Goal: Entertainment & Leisure: Consume media (video, audio)

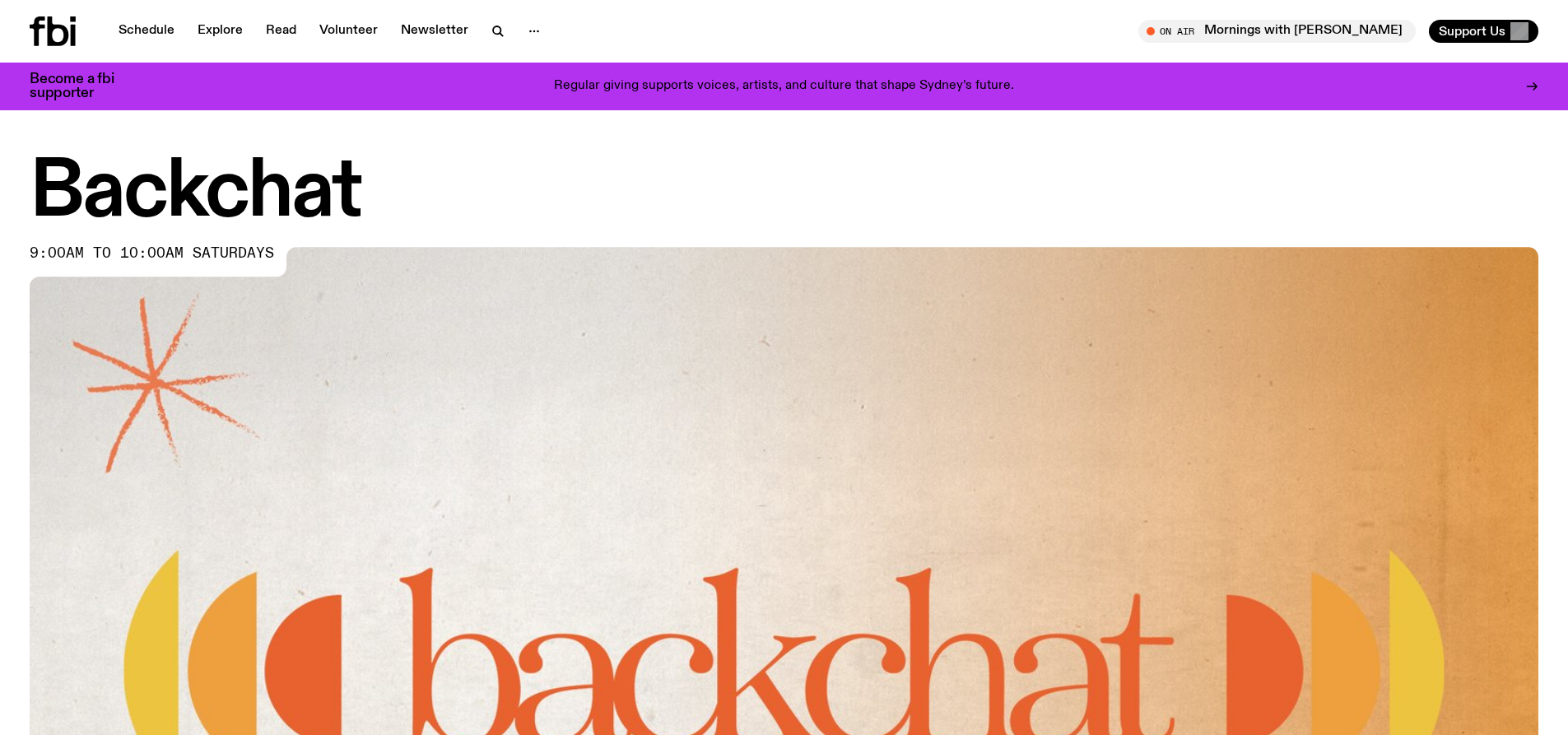
click at [148, 13] on div "Schedule Explore Read Volunteer Newsletter On Air Mornings with [PERSON_NAME] T…" at bounding box center [784, 31] width 1568 height 63
click at [159, 32] on link "Schedule" at bounding box center [147, 31] width 76 height 23
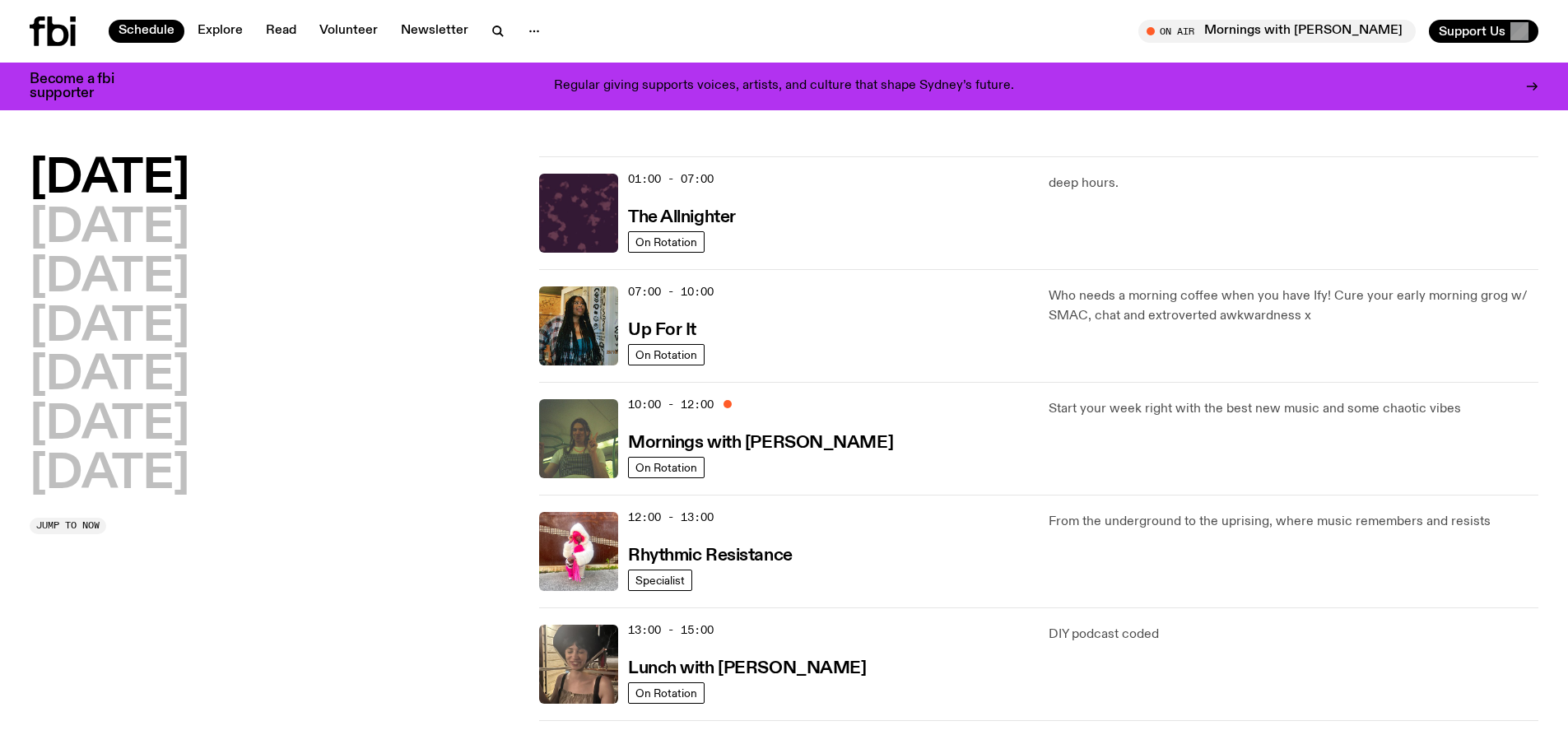
click at [406, 334] on div "Monday Tuesday Wednesday Thursday Friday Saturday Sunday" at bounding box center [274, 327] width 490 height 342
click at [189, 406] on h2 "Saturday" at bounding box center [109, 425] width 160 height 46
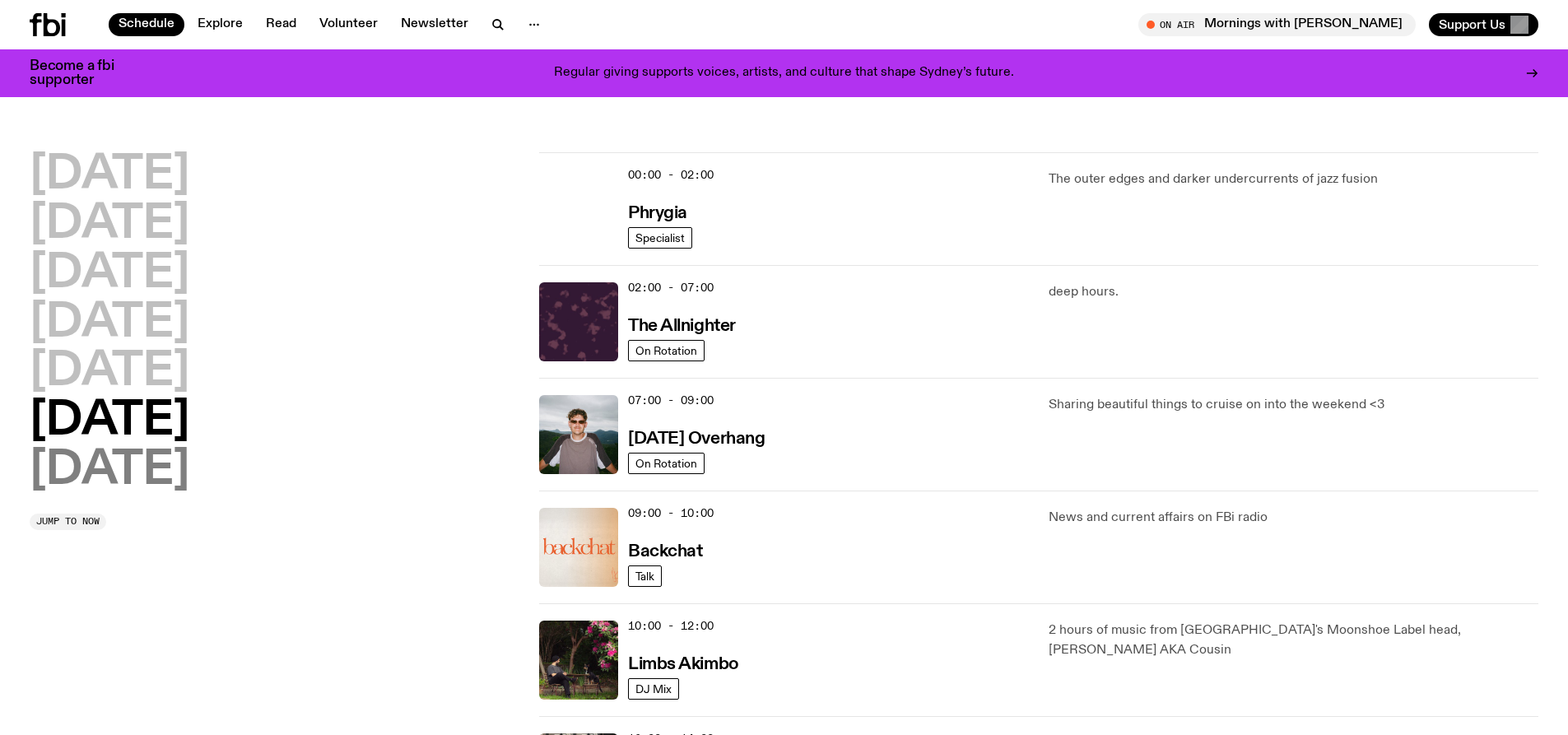
scroll to position [46, 0]
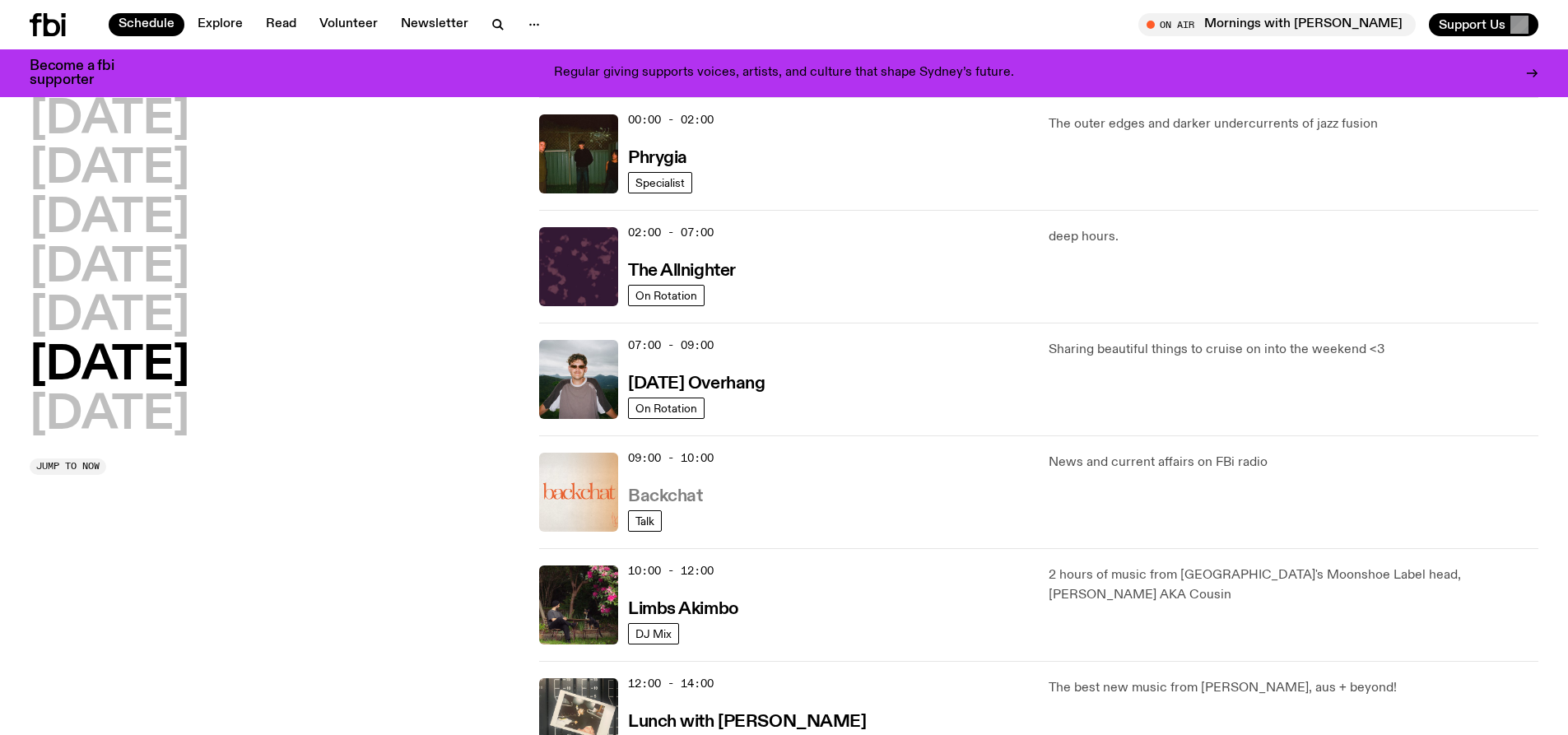
click at [698, 502] on h3 "Backchat" at bounding box center [665, 497] width 74 height 17
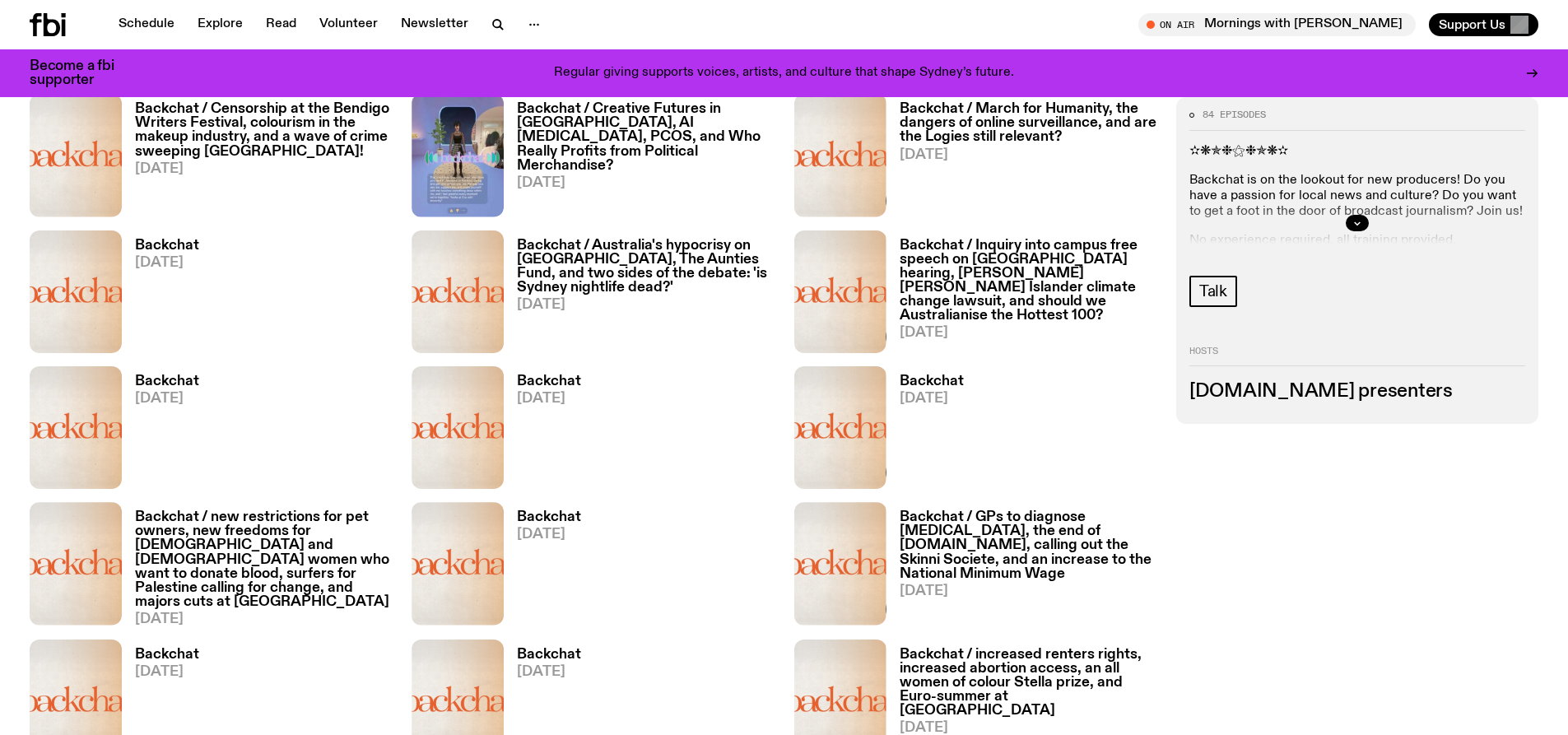
scroll to position [811, 0]
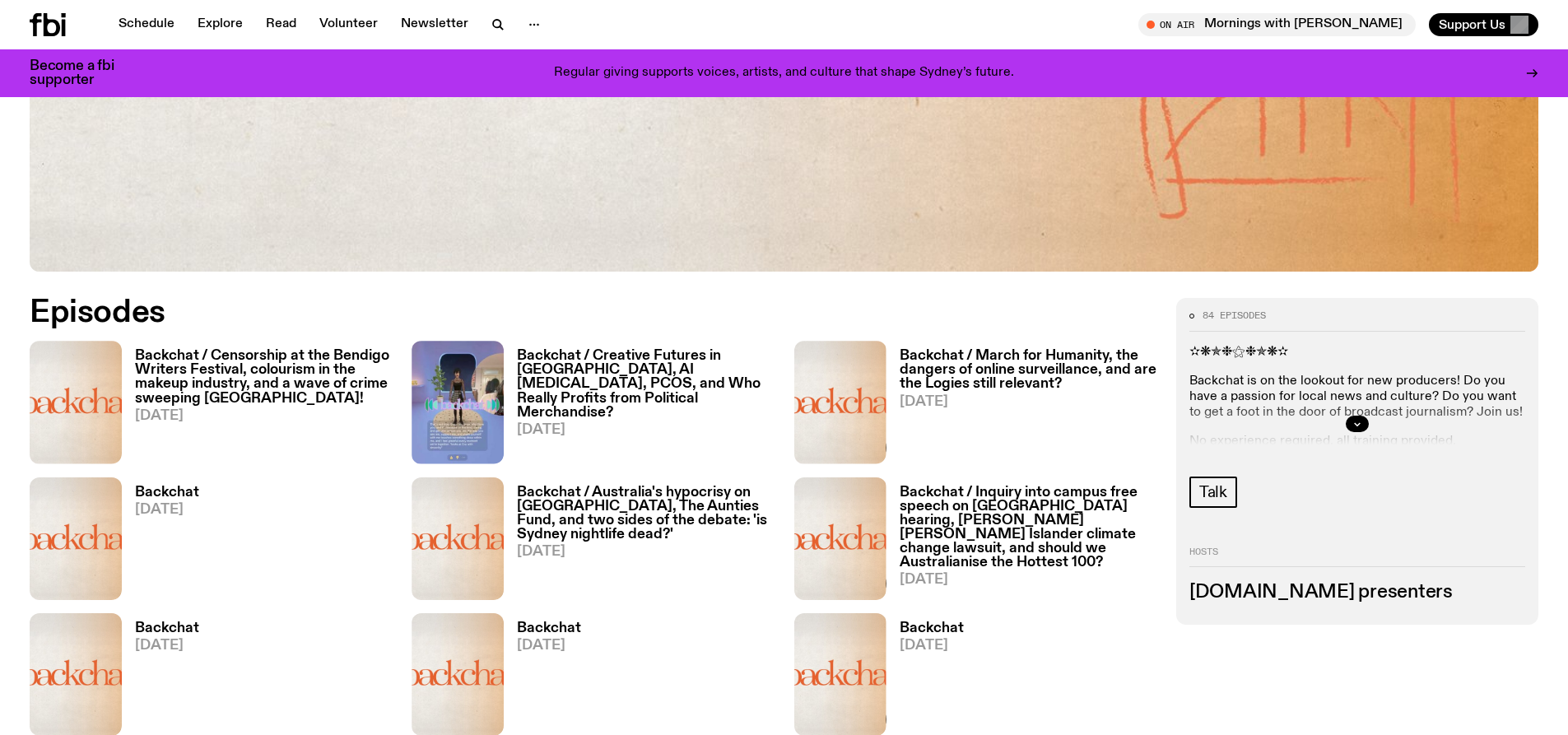
drag, startPoint x: 320, startPoint y: 355, endPoint x: 342, endPoint y: 364, distance: 23.8
click at [341, 365] on h3 "Backchat / Censorship at the Bendigo Writers Festival, colourism in the makeup …" at bounding box center [263, 377] width 257 height 56
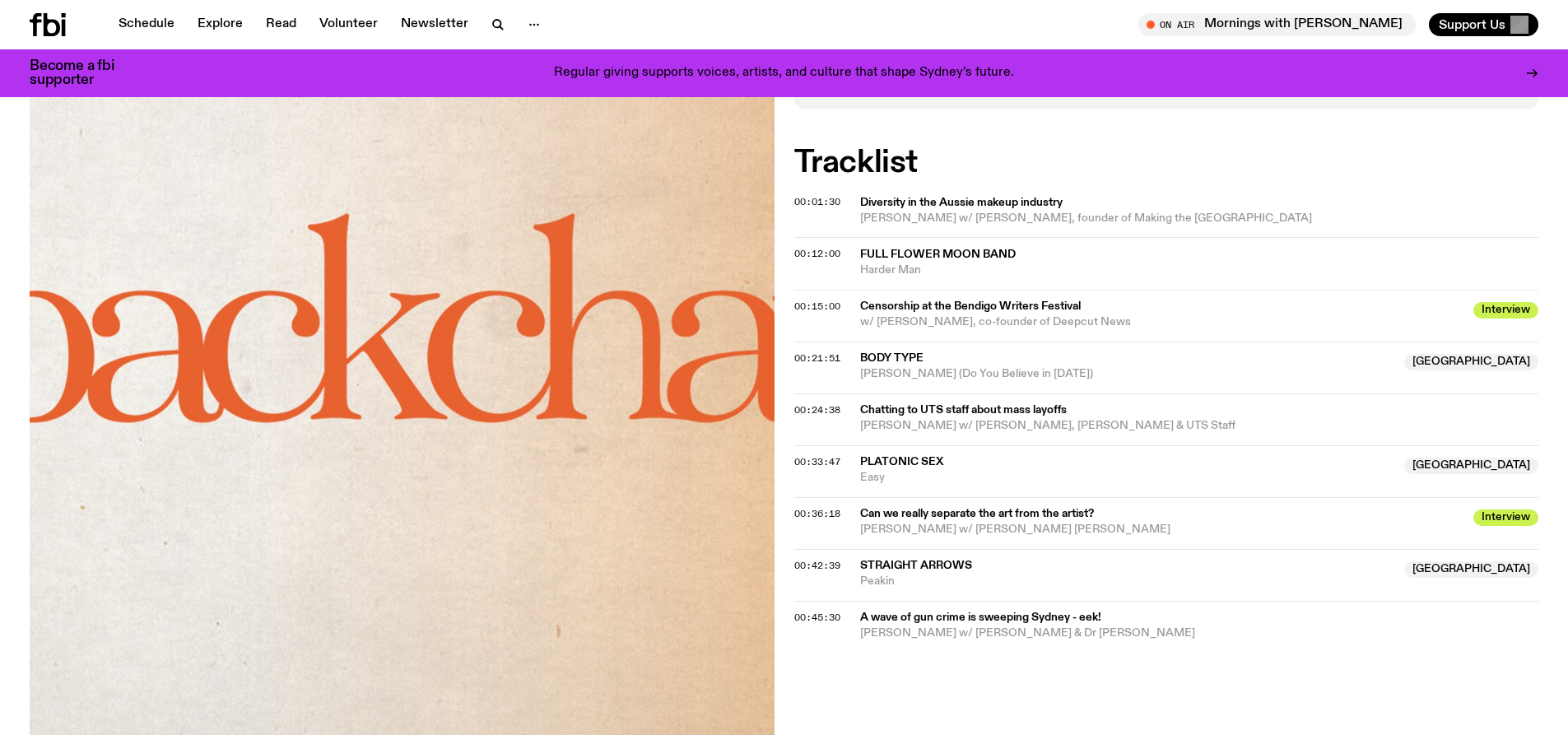
scroll to position [732, 0]
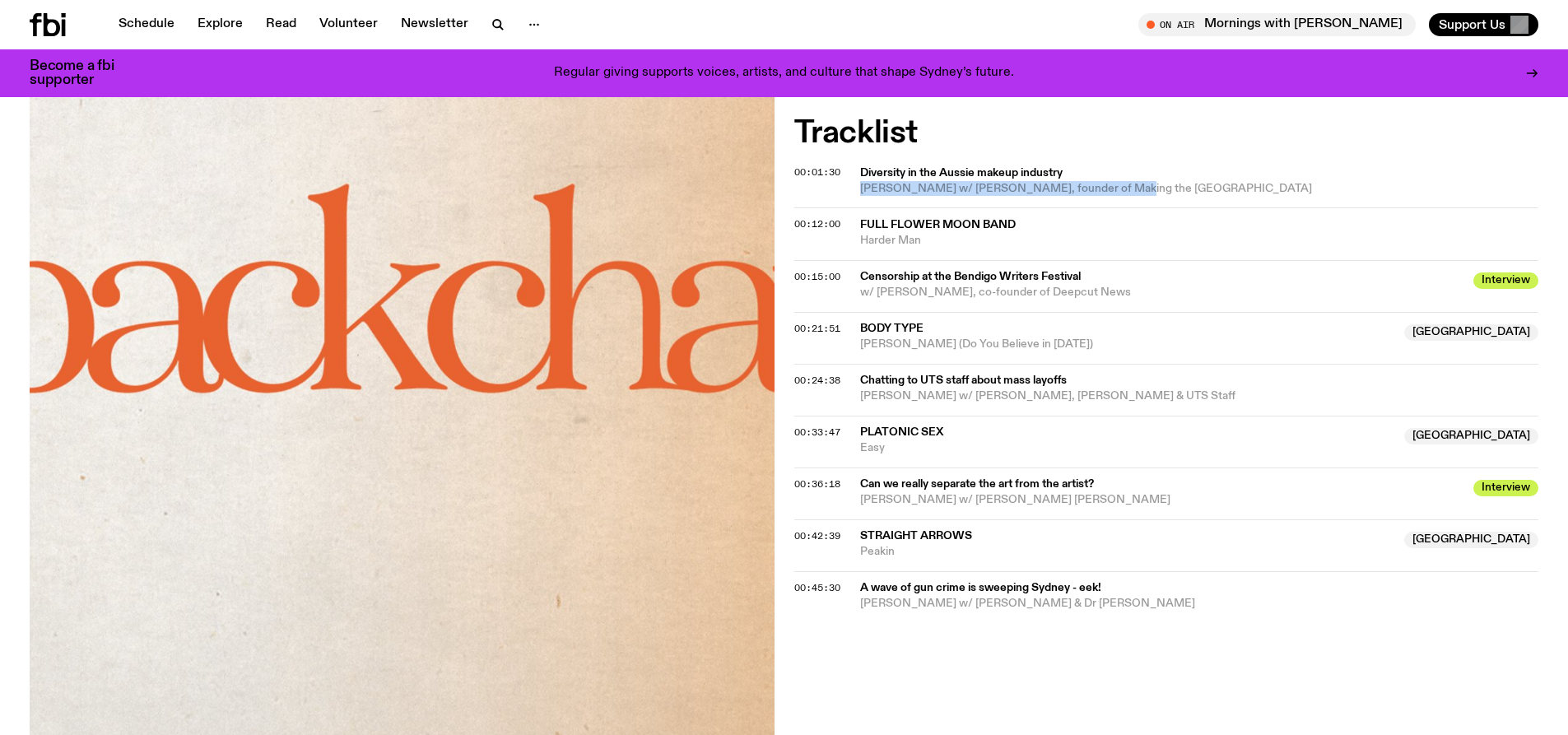
drag, startPoint x: 1100, startPoint y: 175, endPoint x: 1110, endPoint y: 196, distance: 23.3
click at [1110, 196] on div "Diversity in the Aussie makeup industry Nyaboth Chuol w/ Rebecca Willink, found…" at bounding box center [1195, 181] width 670 height 31
drag, startPoint x: 1110, startPoint y: 196, endPoint x: 1125, endPoint y: 189, distance: 16.6
click at [1109, 195] on span "Nyaboth Chuol w/ Rebecca Willink, founder of Making the Space Australia" at bounding box center [1195, 189] width 670 height 16
click at [1282, 207] on div "00:01:30 Diversity in the Aussie makeup industry Nyaboth Chuol w/ Rebecca Willi…" at bounding box center [1167, 233] width 745 height 52
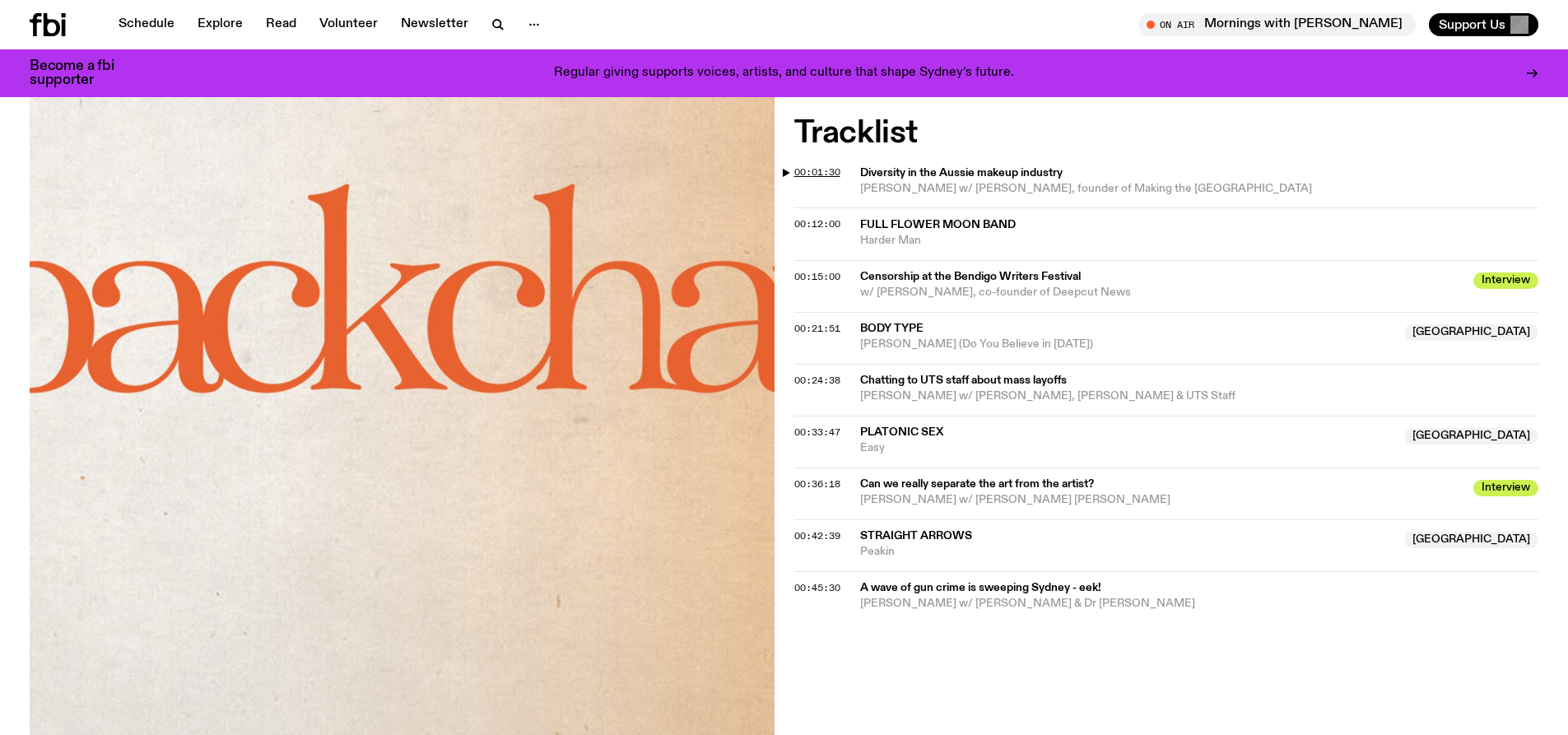
drag, startPoint x: 809, startPoint y: 170, endPoint x: 824, endPoint y: 168, distance: 15.1
click at [824, 168] on span "00:01:30" at bounding box center [817, 172] width 46 height 13
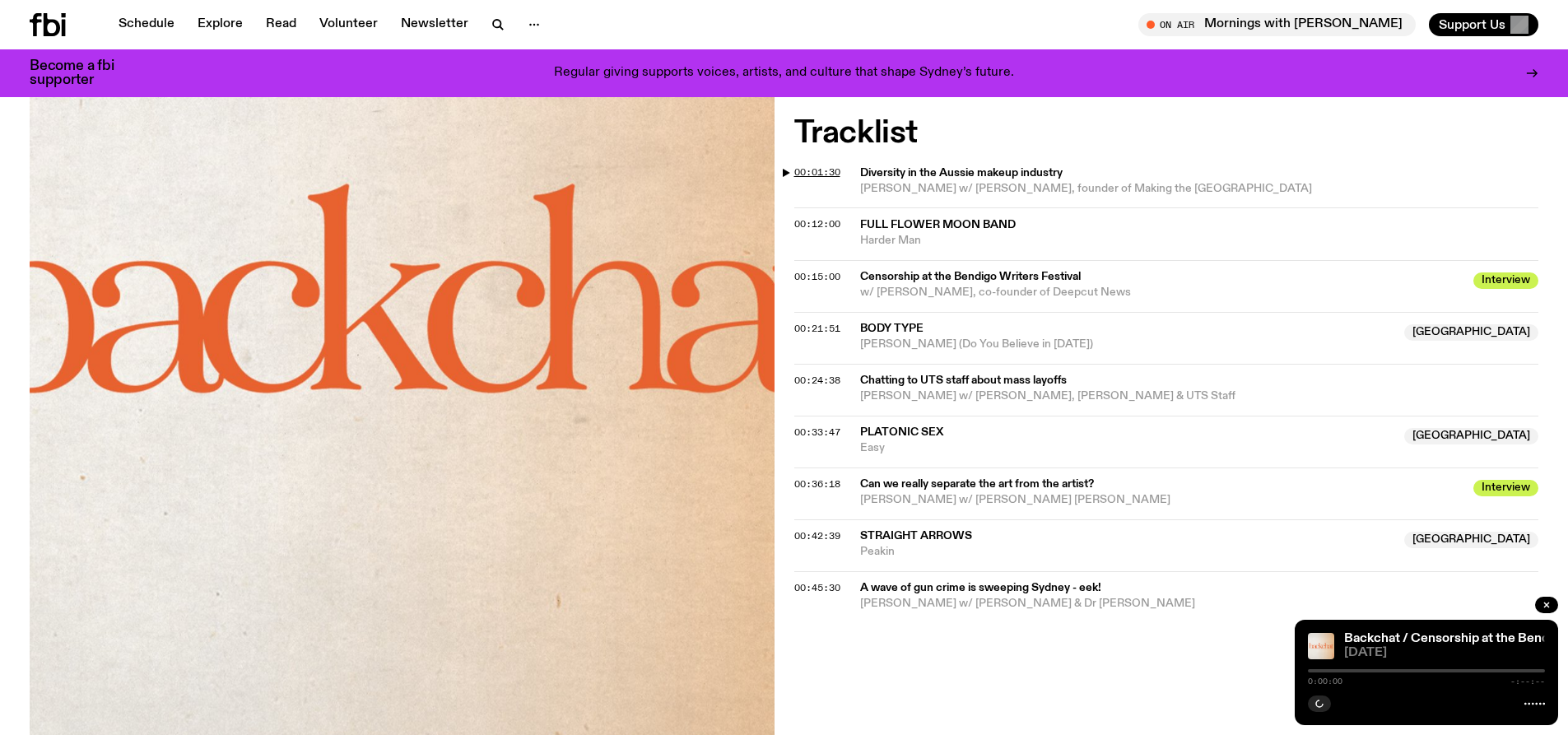
click at [822, 166] on span "00:01:30" at bounding box center [817, 172] width 46 height 13
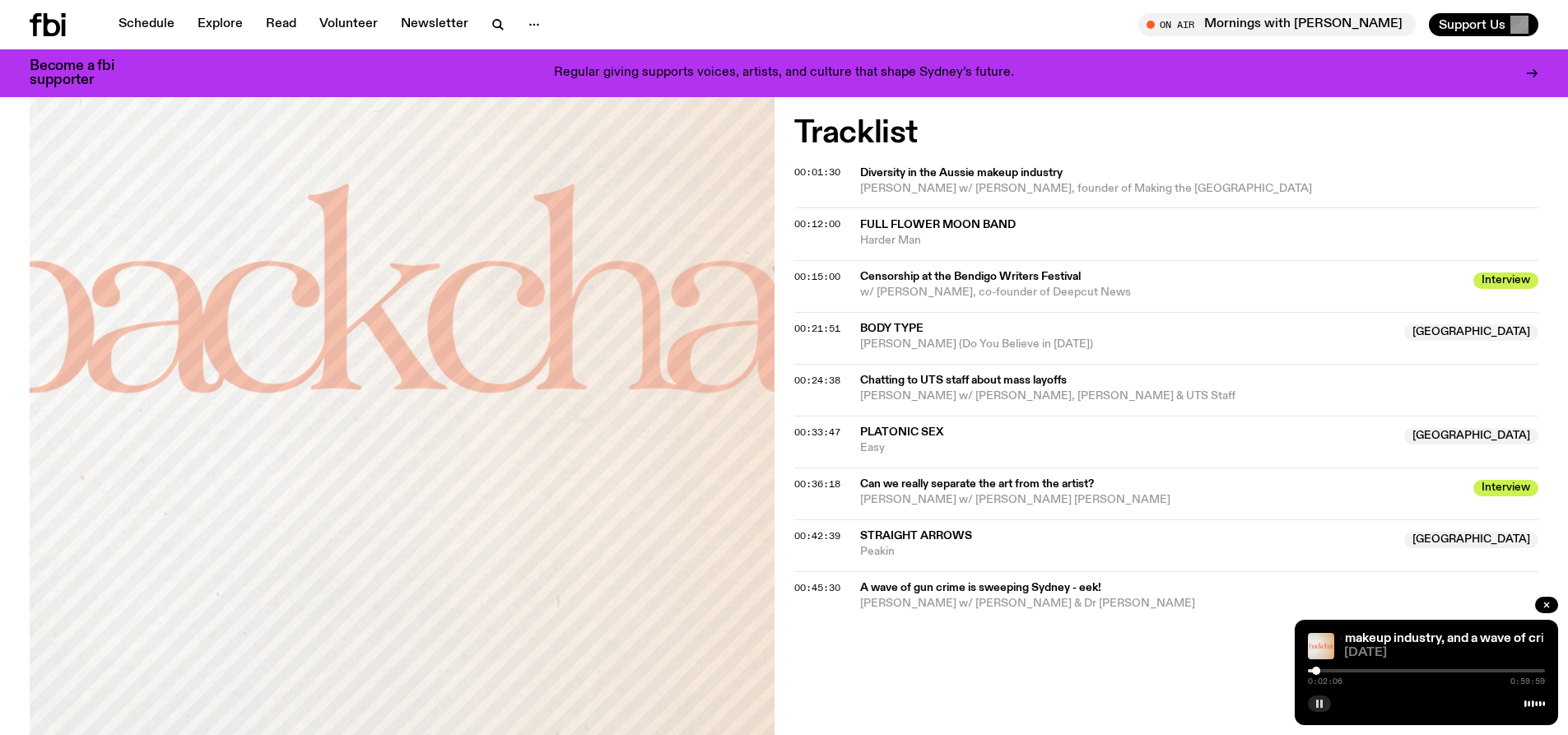
click at [1320, 707] on button "button" at bounding box center [1319, 703] width 23 height 16
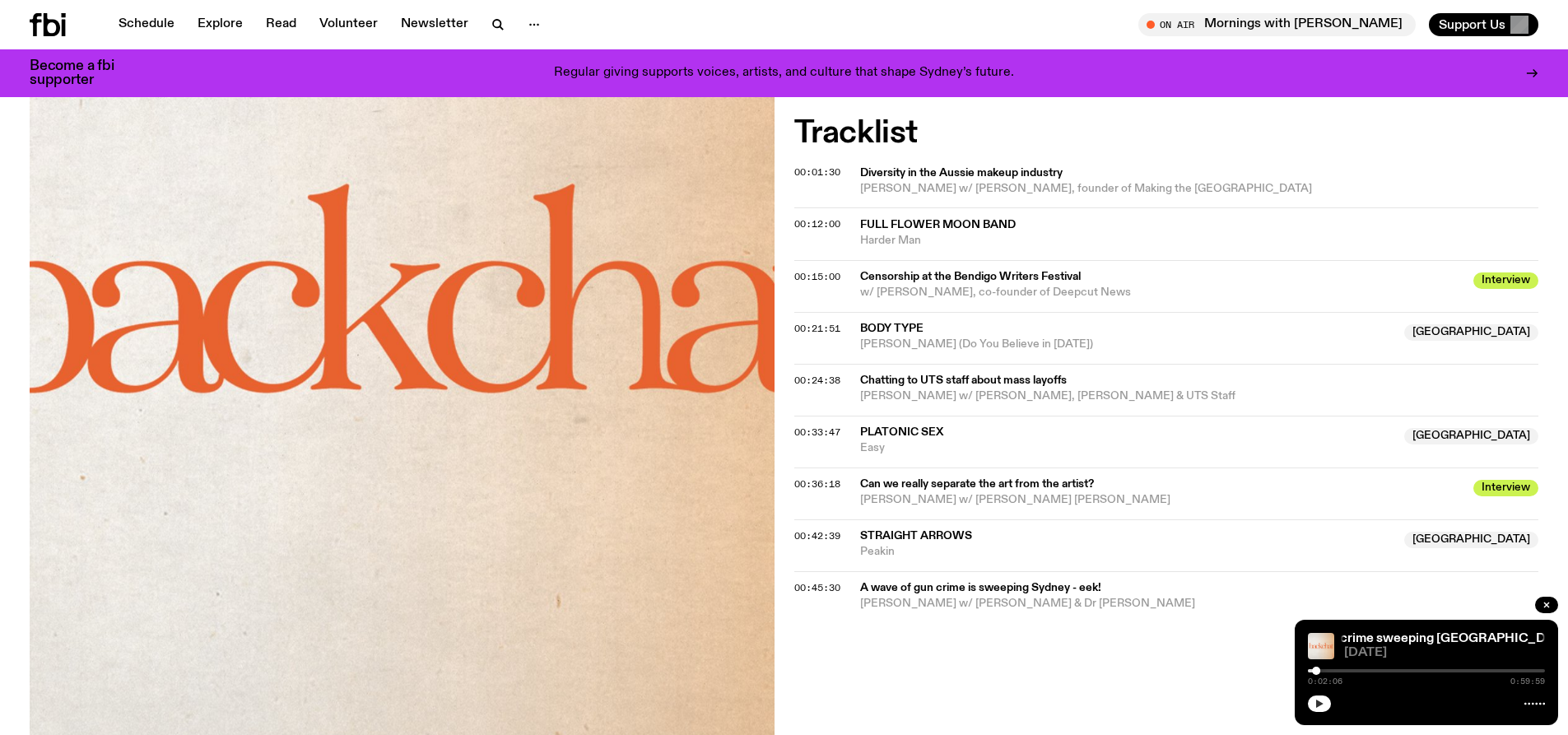
click at [1318, 707] on icon "button" at bounding box center [1319, 703] width 9 height 9
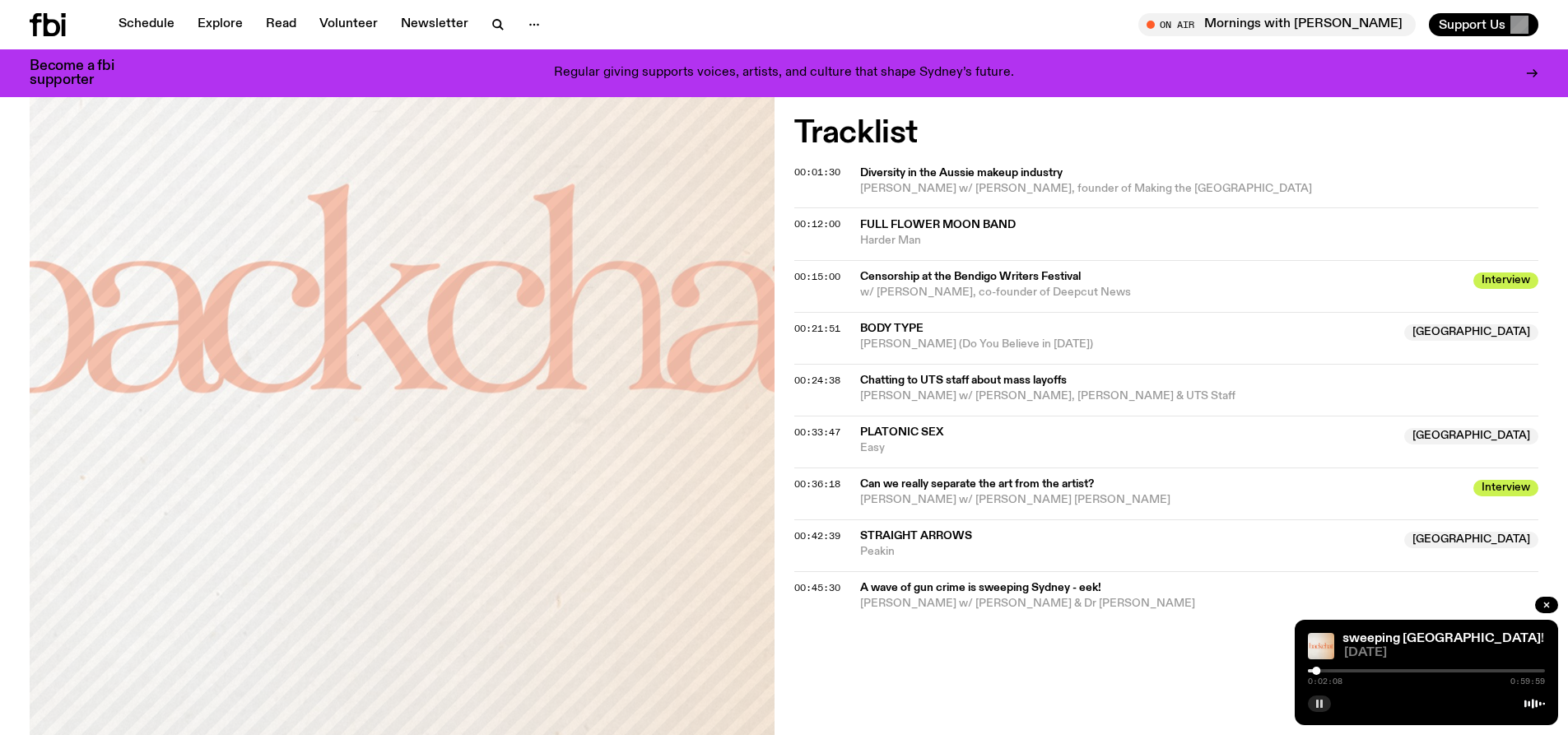
click at [1317, 703] on rect "button" at bounding box center [1318, 704] width 3 height 9
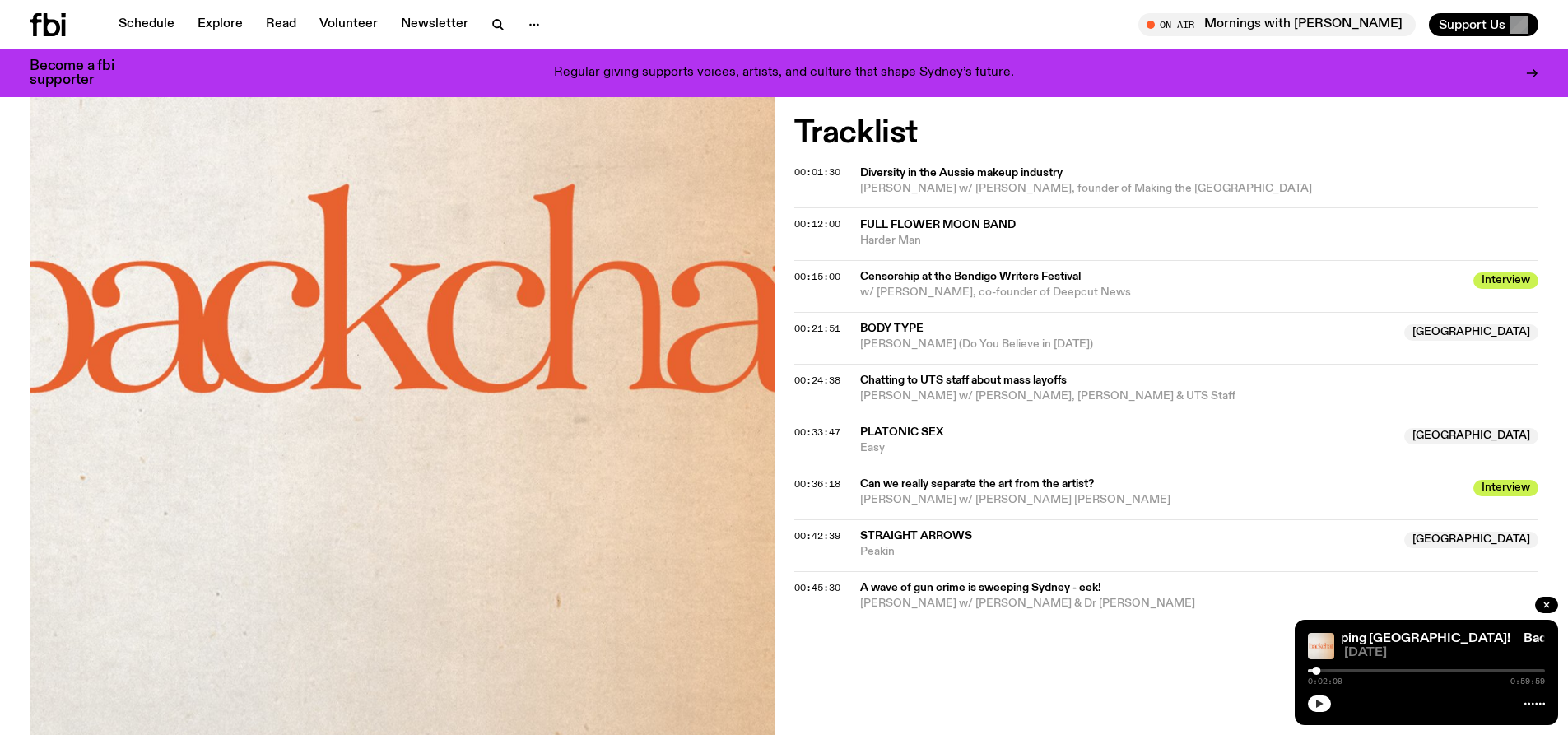
click at [1319, 698] on button "button" at bounding box center [1319, 703] width 23 height 16
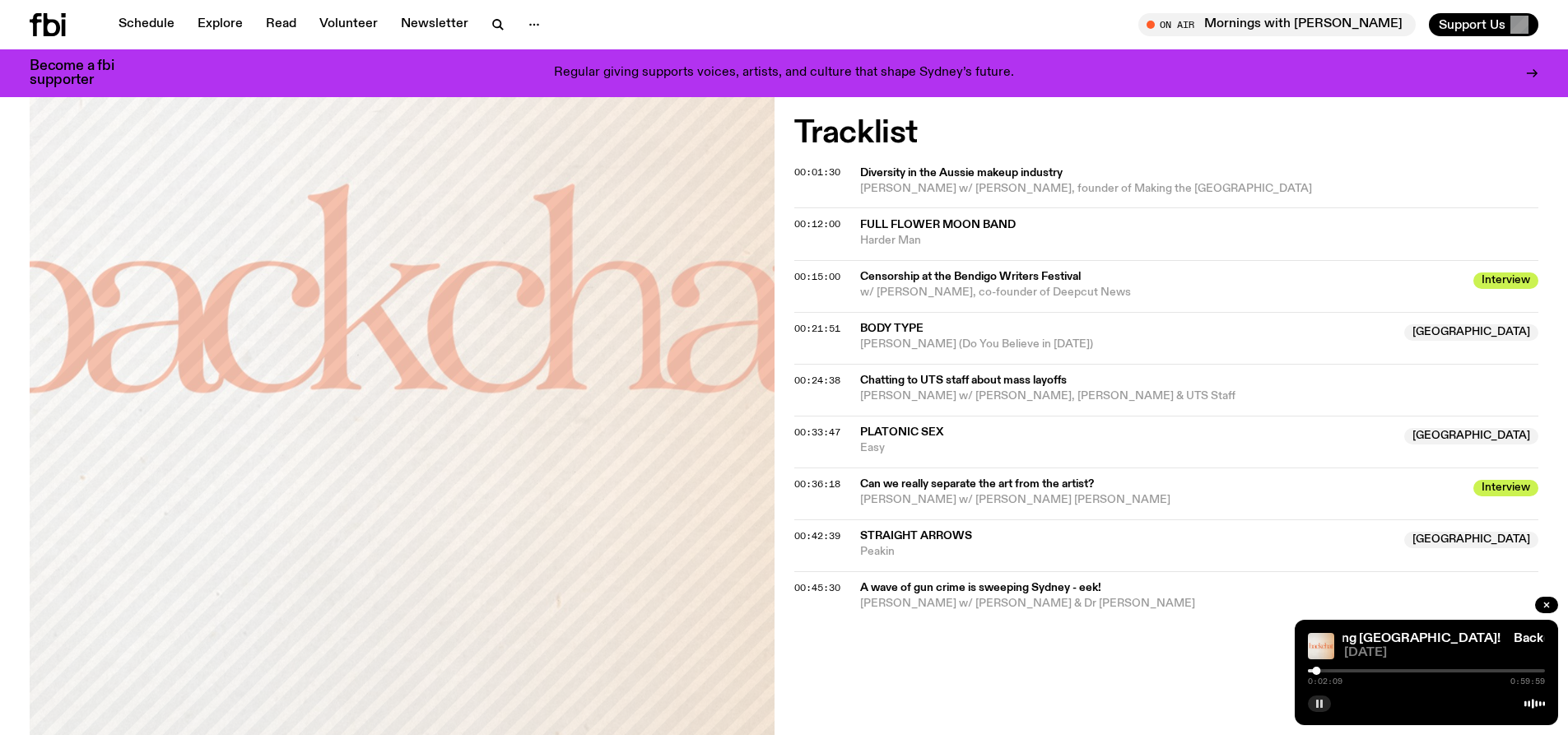
click at [1319, 698] on button "button" at bounding box center [1319, 703] width 23 height 16
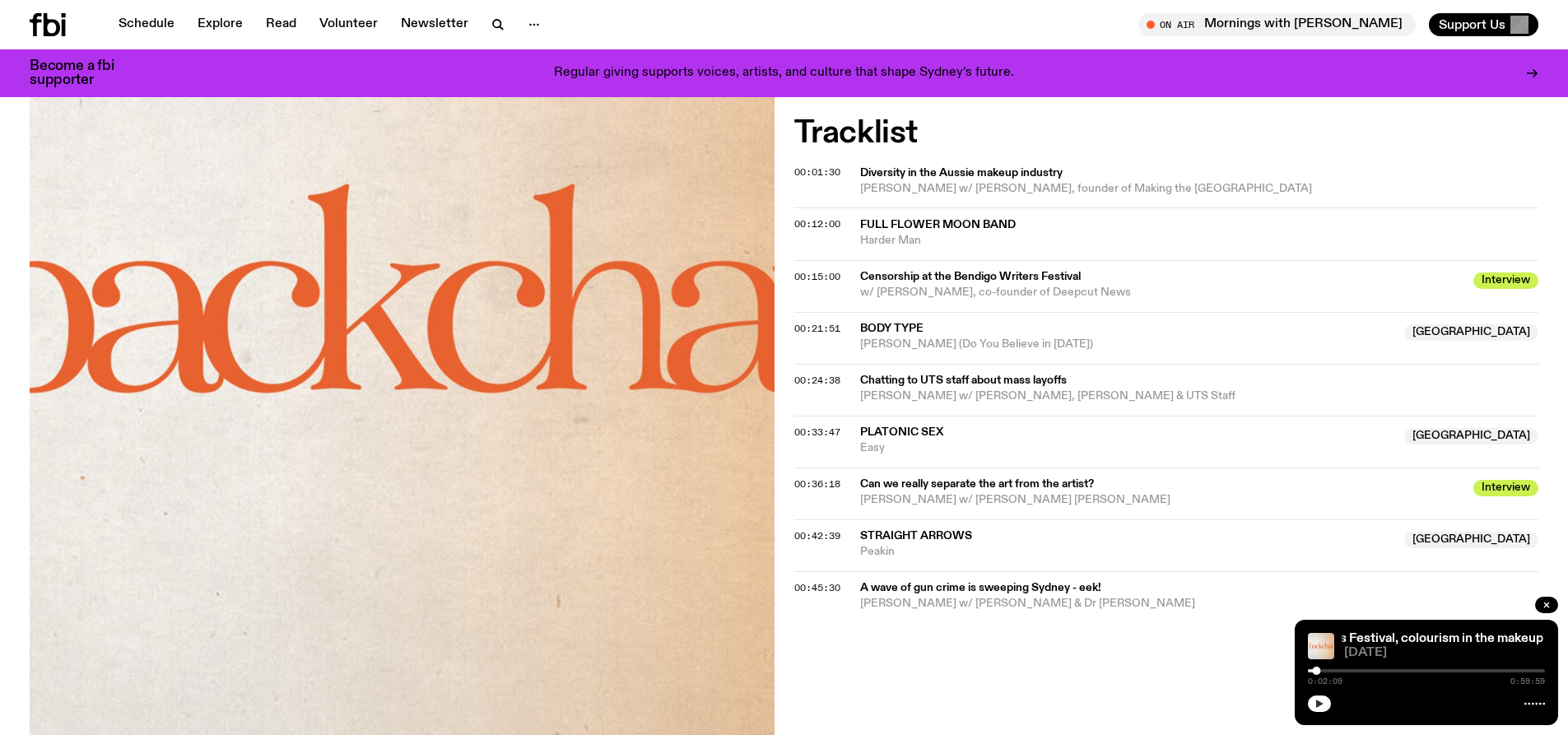
click at [1320, 702] on icon "button" at bounding box center [1320, 704] width 8 height 9
click at [1320, 702] on rect "button" at bounding box center [1321, 704] width 3 height 9
click at [1321, 702] on icon "button" at bounding box center [1319, 703] width 9 height 9
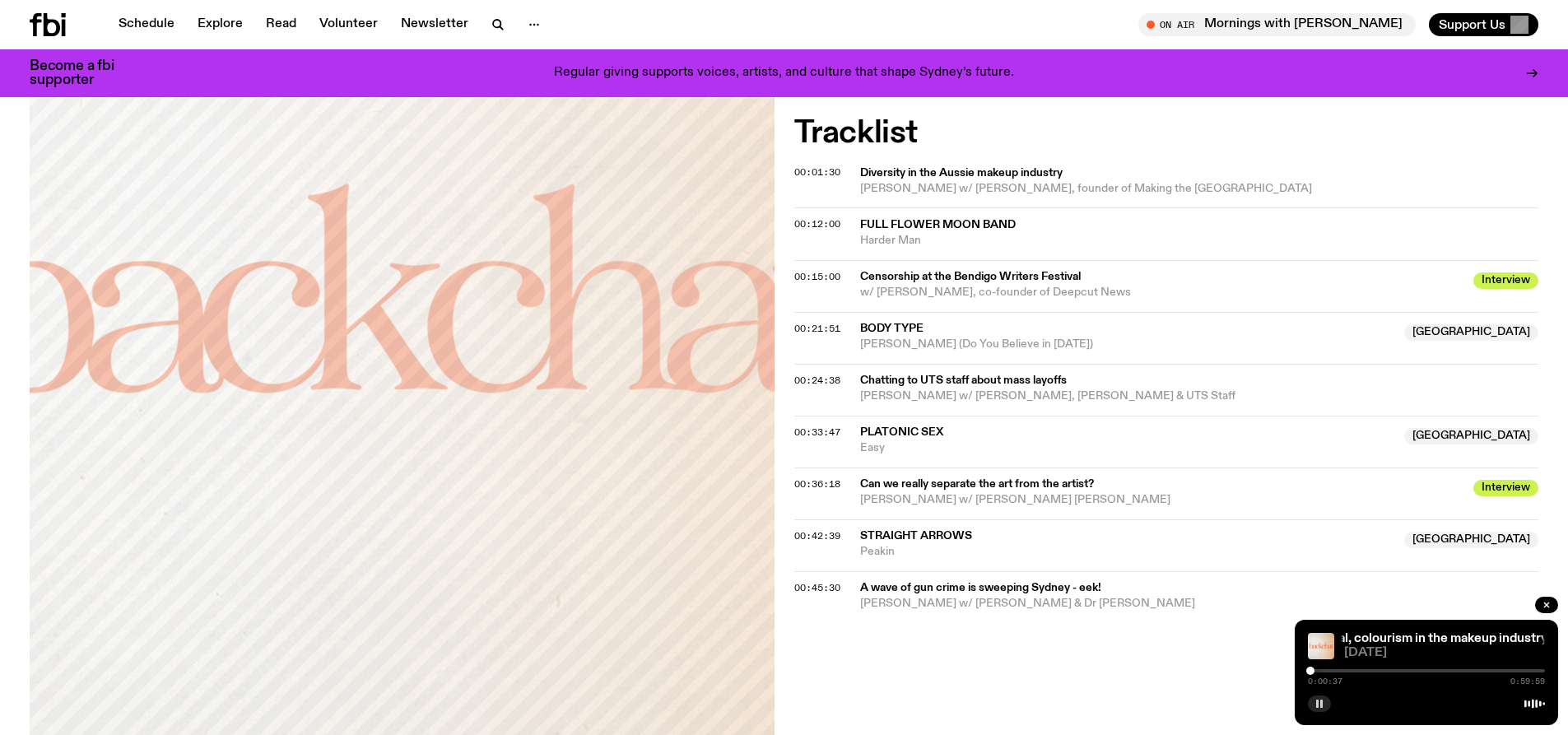
click at [1311, 669] on div at bounding box center [1311, 671] width 9 height 9
click at [1315, 668] on div "0:00:40 0:59:59" at bounding box center [1426, 675] width 237 height 20
click at [1317, 669] on div at bounding box center [1318, 671] width 9 height 9
click at [1314, 670] on div at bounding box center [1314, 671] width 9 height 9
click at [1317, 668] on div at bounding box center [1317, 671] width 9 height 9
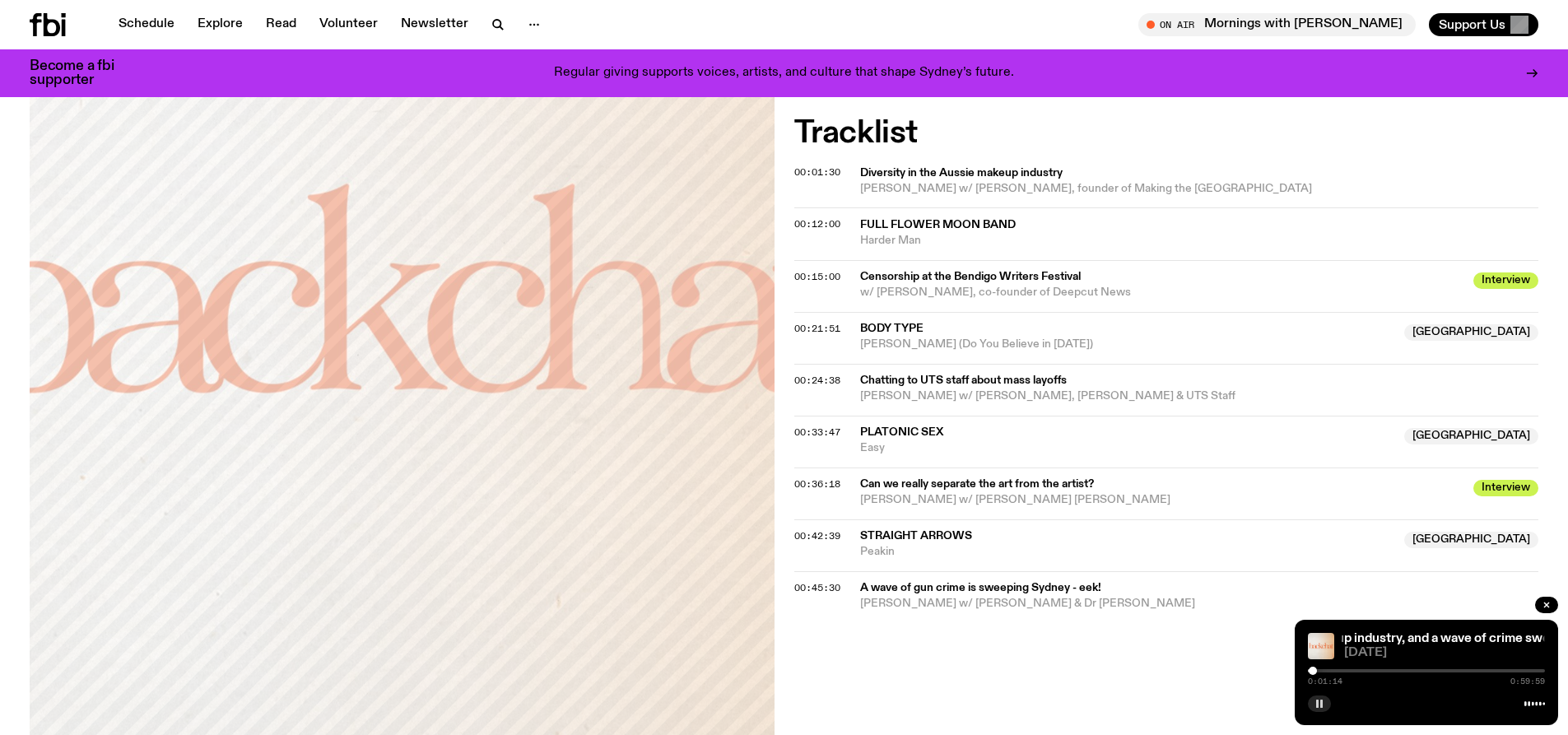
click at [1313, 671] on div at bounding box center [1313, 671] width 9 height 9
click at [870, 181] on span "Nyaboth Chuol w/ Rebecca Willink, founder of Making the Space Australia" at bounding box center [1195, 189] width 670 height 16
click at [989, 173] on span "Diversity in the Aussie makeup industry" at bounding box center [1195, 173] width 670 height 16
drag, startPoint x: 1273, startPoint y: 188, endPoint x: 858, endPoint y: 193, distance: 415.0
click at [859, 207] on div "00:01:30 Diversity in the Aussie makeup industry Nyaboth Chuol w/ Rebecca Willi…" at bounding box center [1167, 233] width 745 height 52
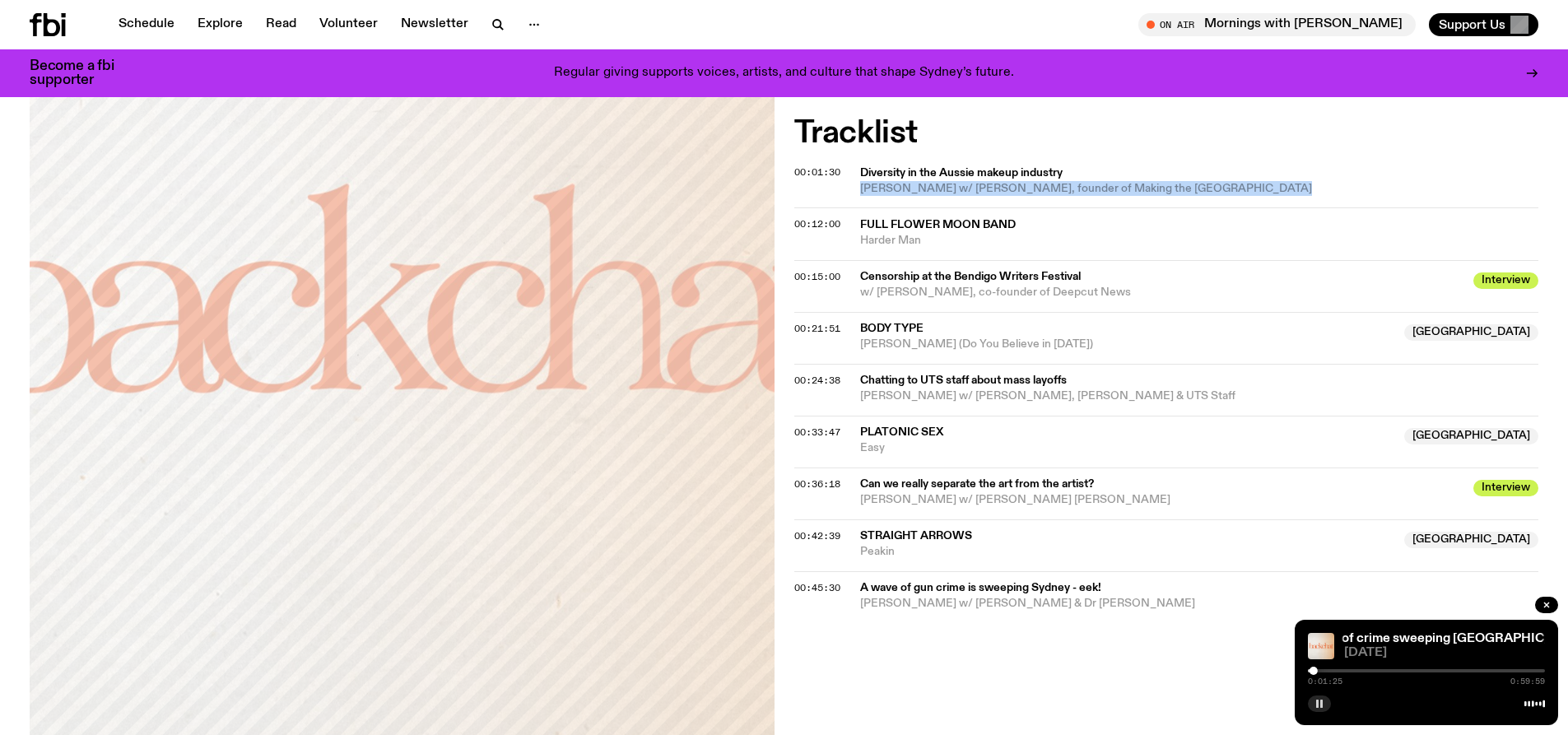
copy span "Nyaboth Chuol w/ Rebecca Willink, founder of Making the Space Australia"
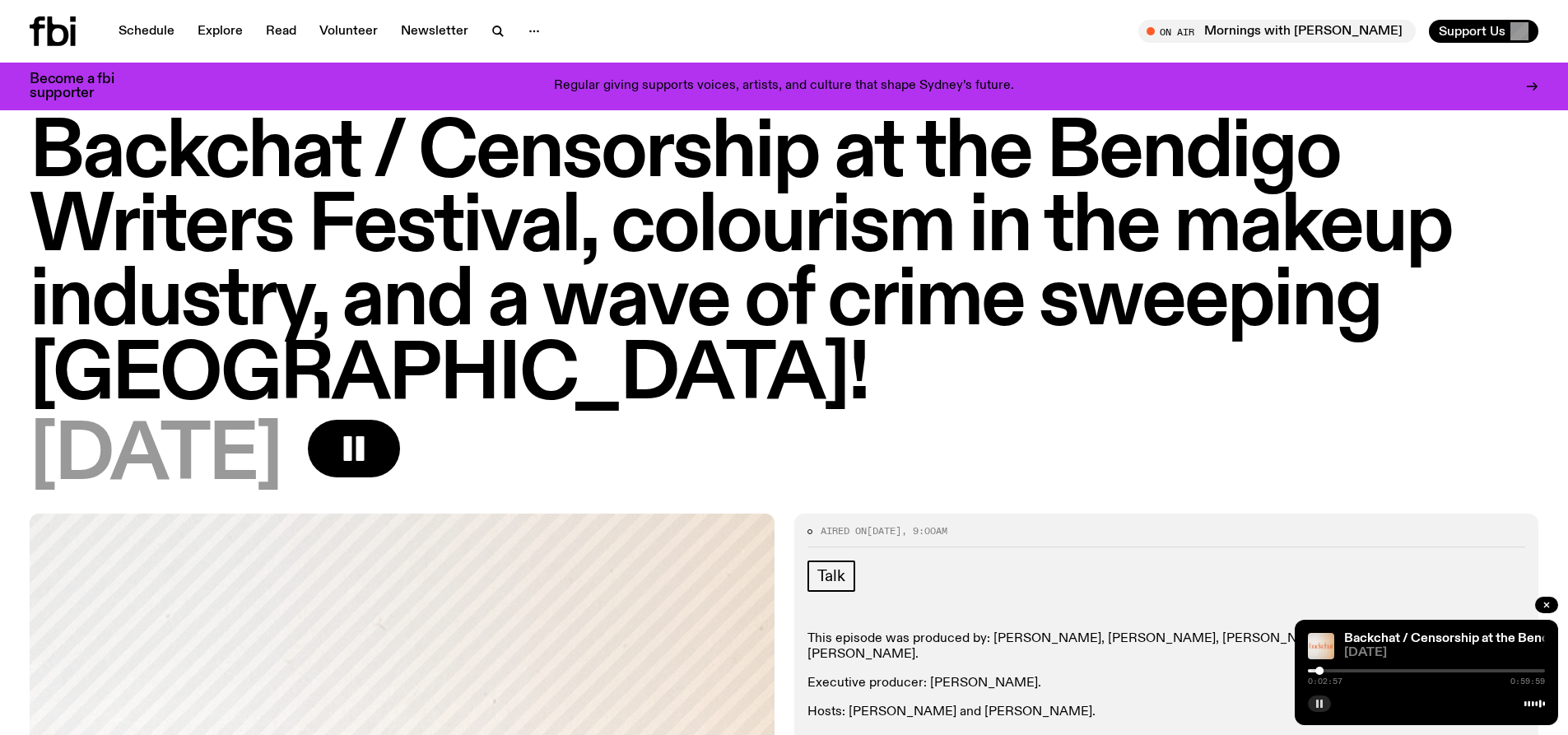
scroll to position [0, 0]
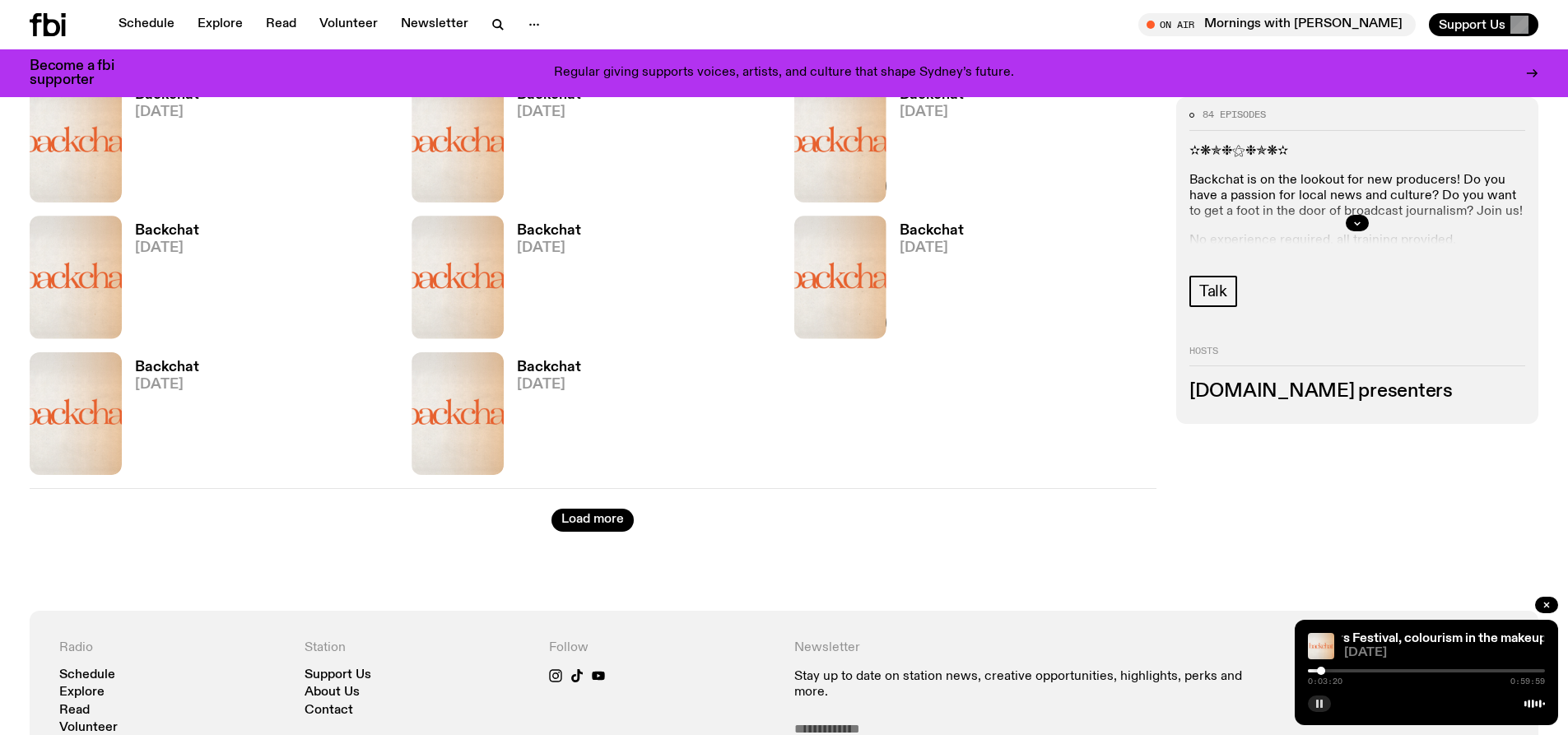
scroll to position [3280, 0]
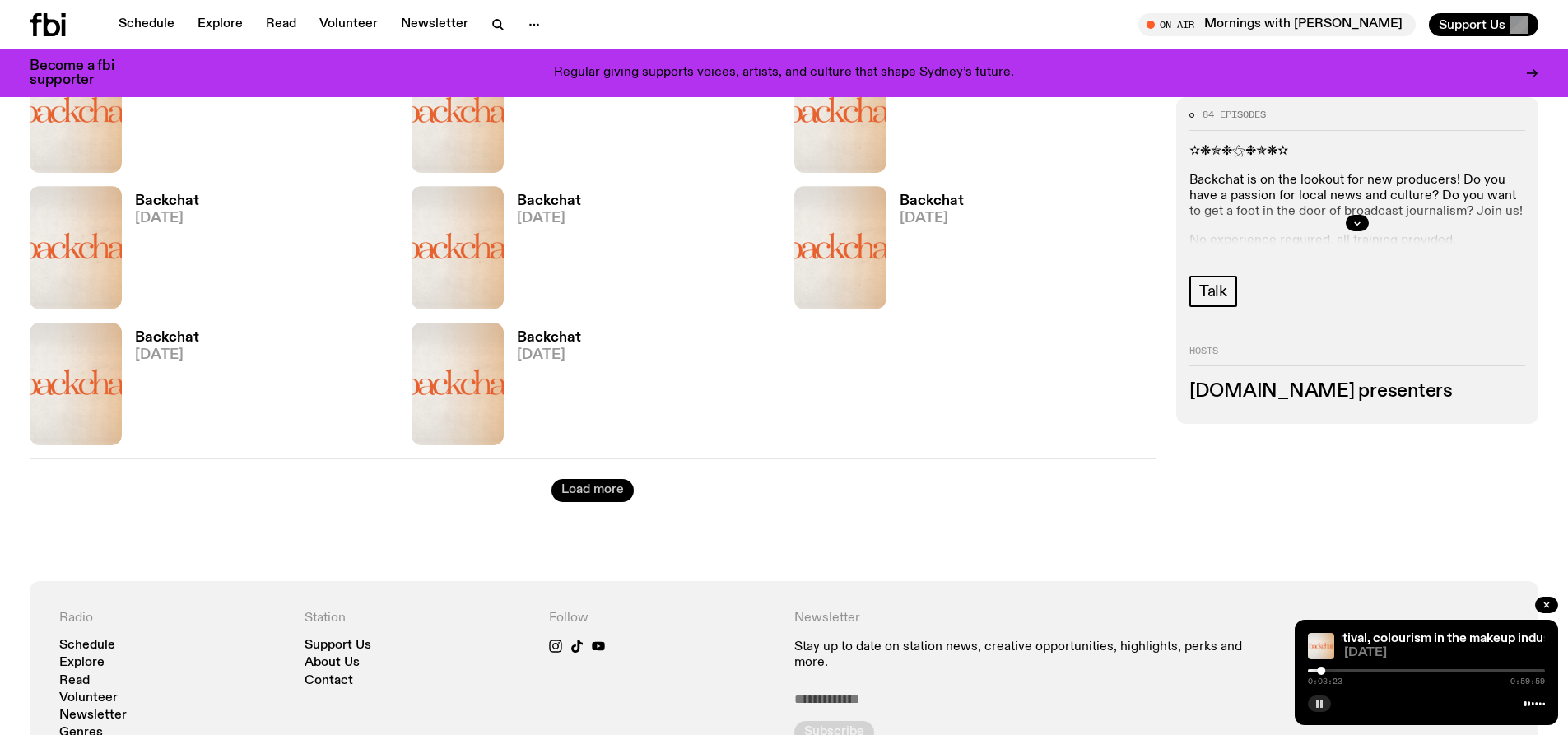
click at [595, 493] on button "Load more" at bounding box center [592, 490] width 82 height 23
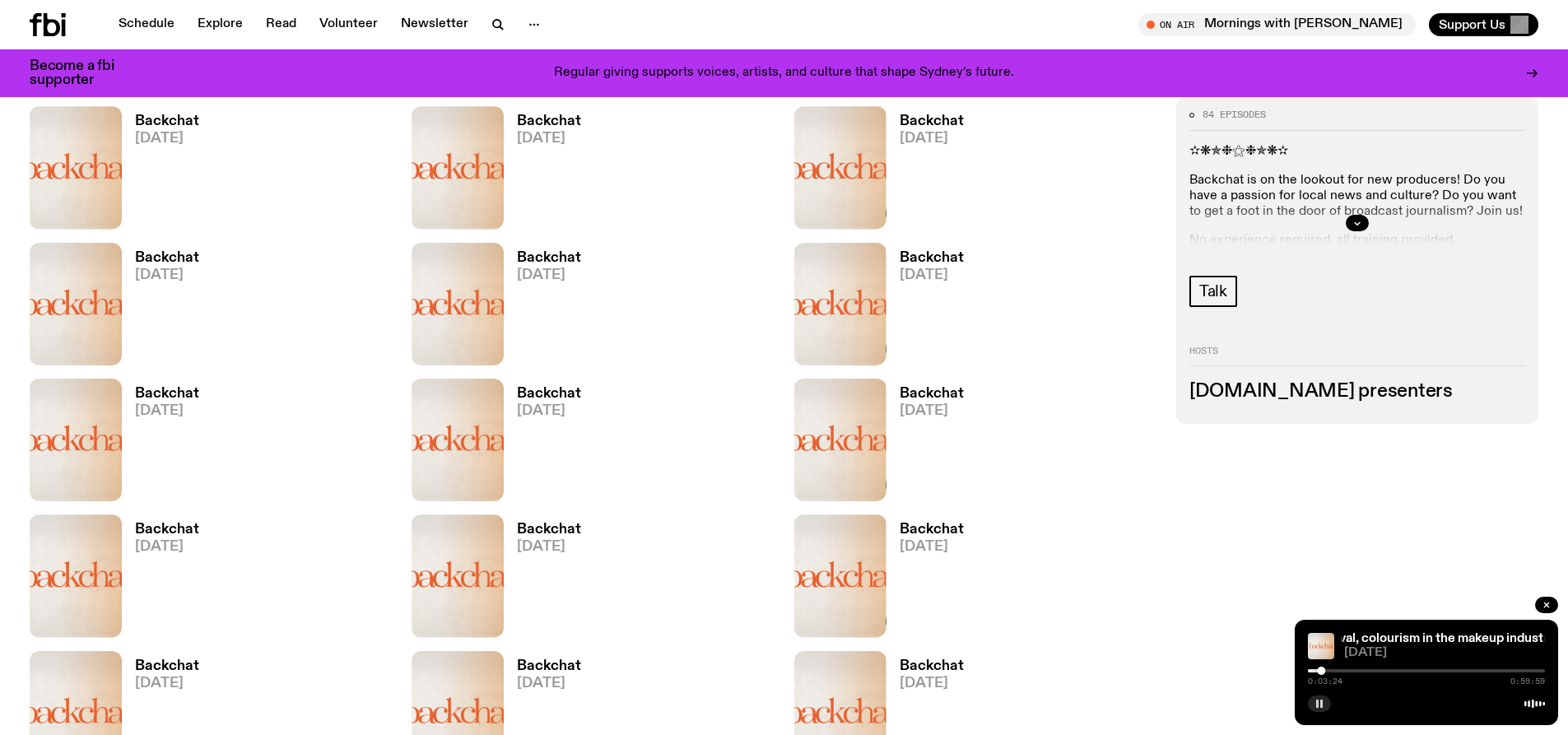
scroll to position [3773, 0]
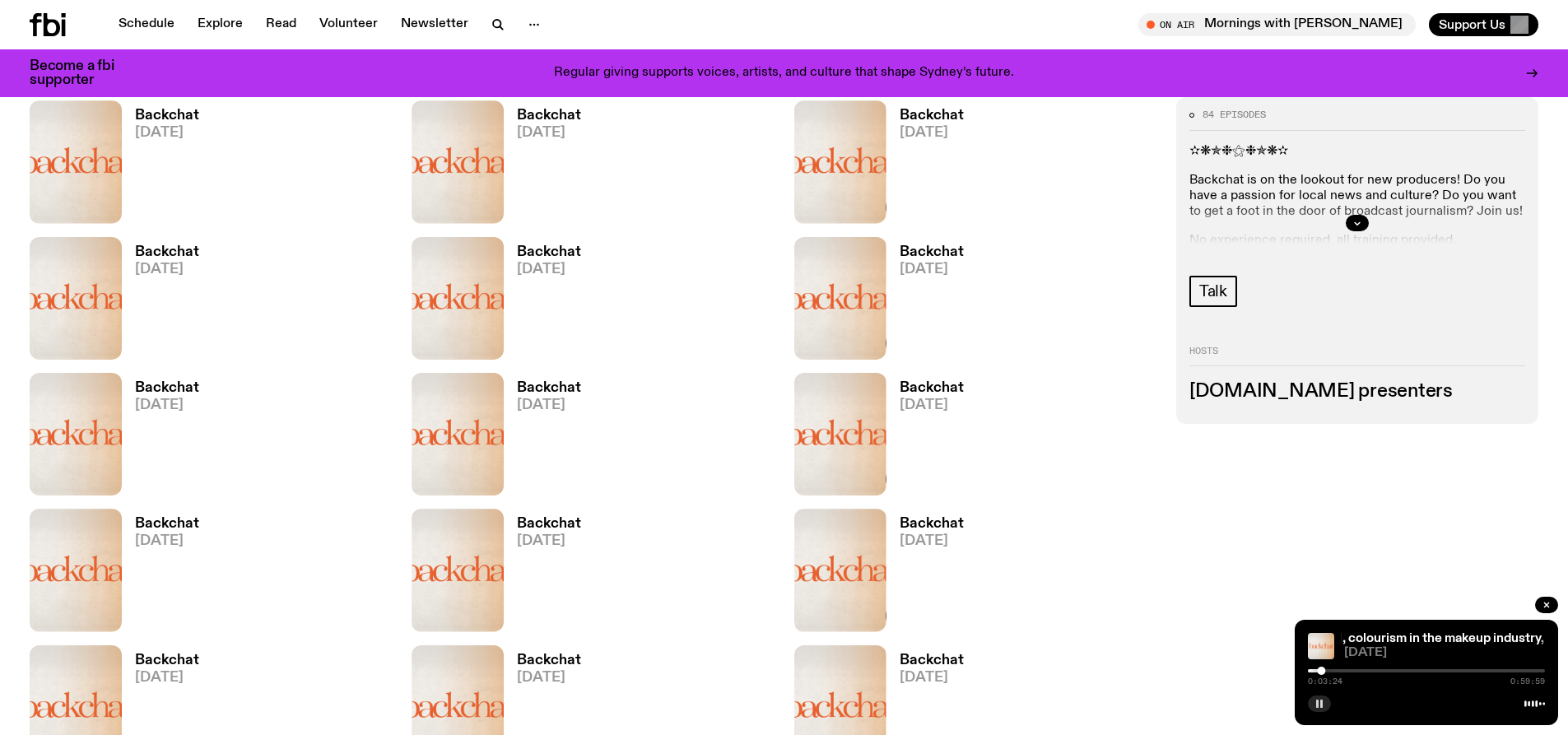
drag, startPoint x: 599, startPoint y: 487, endPoint x: 1288, endPoint y: 487, distance: 689.0
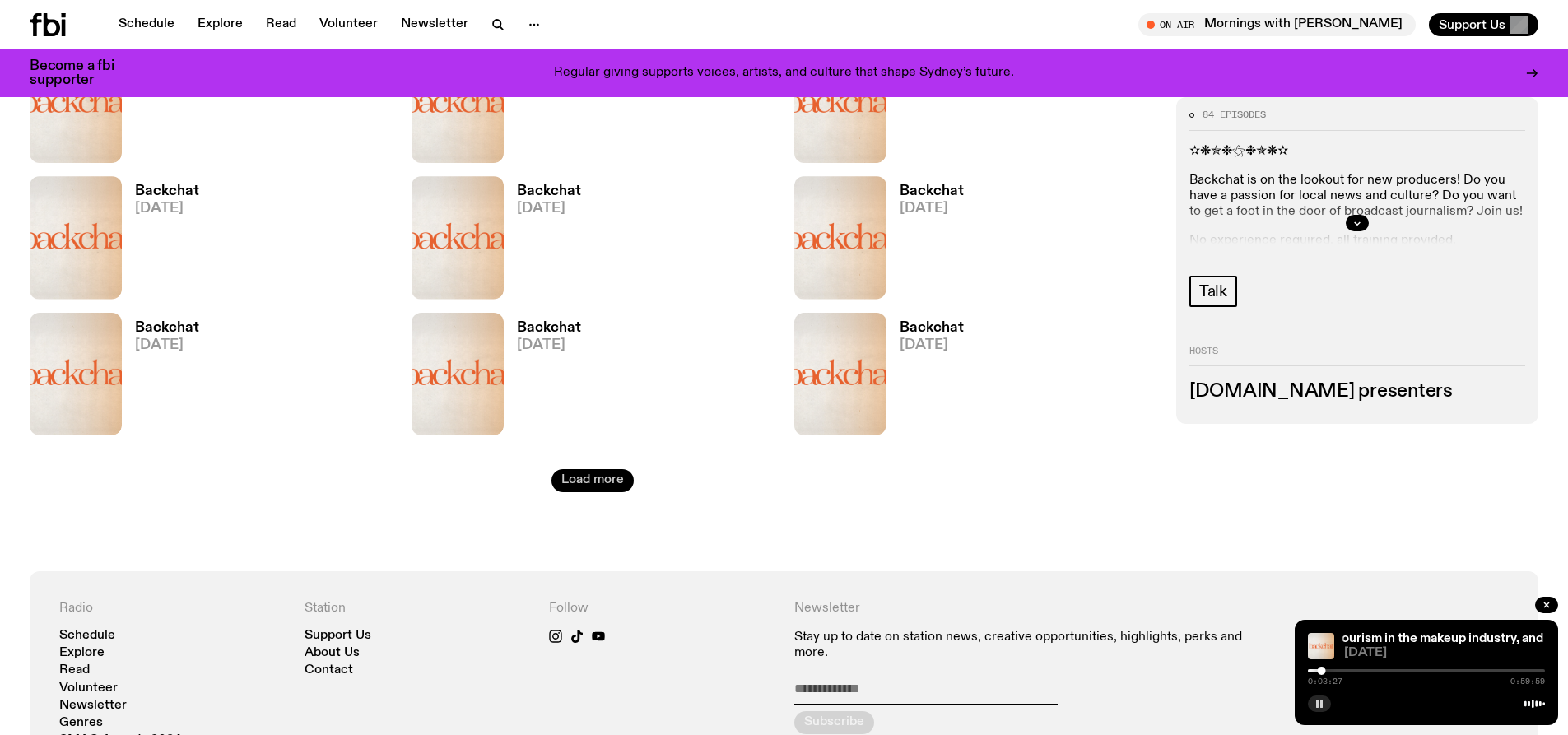
click at [627, 470] on button "Load more" at bounding box center [592, 481] width 82 height 23
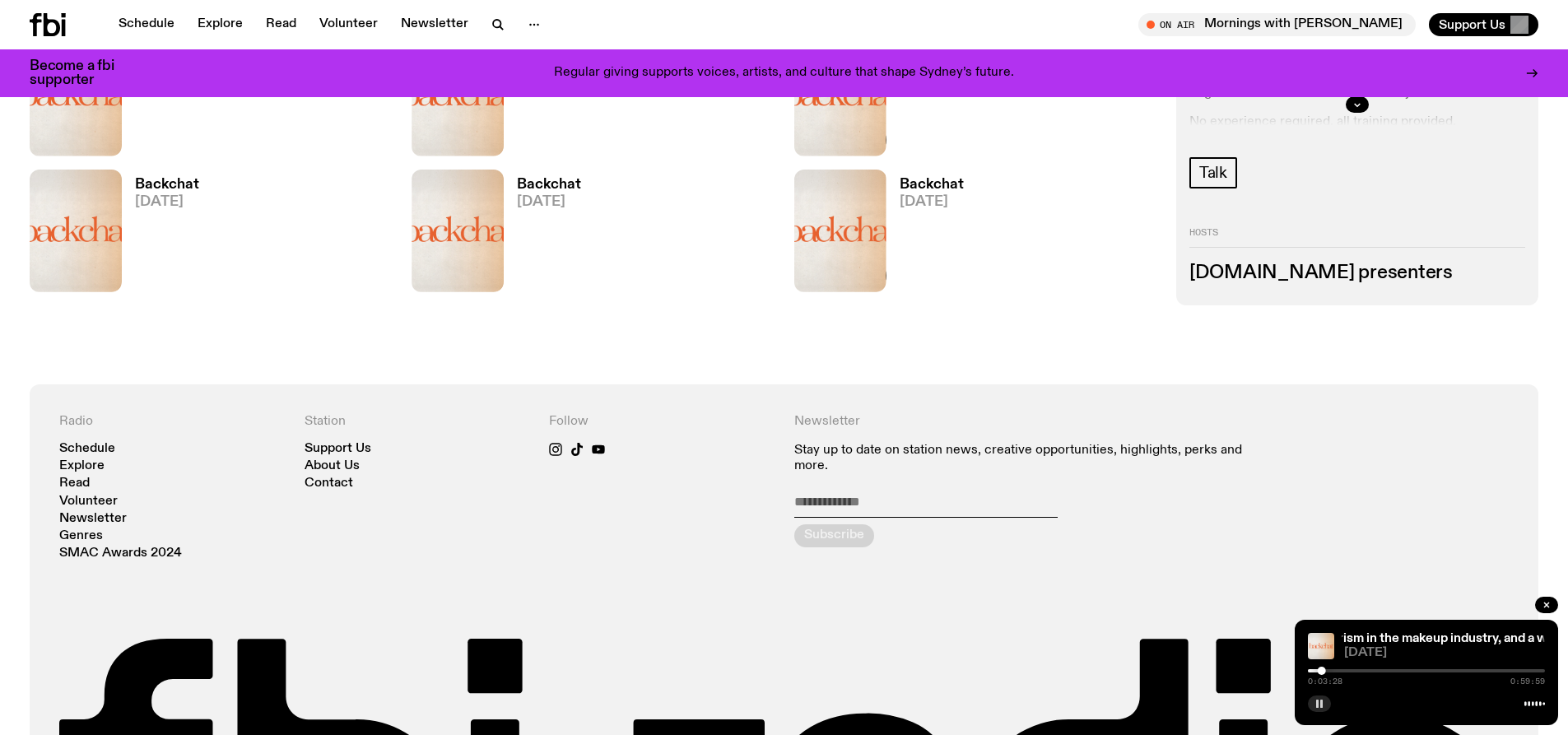
scroll to position [4312, 0]
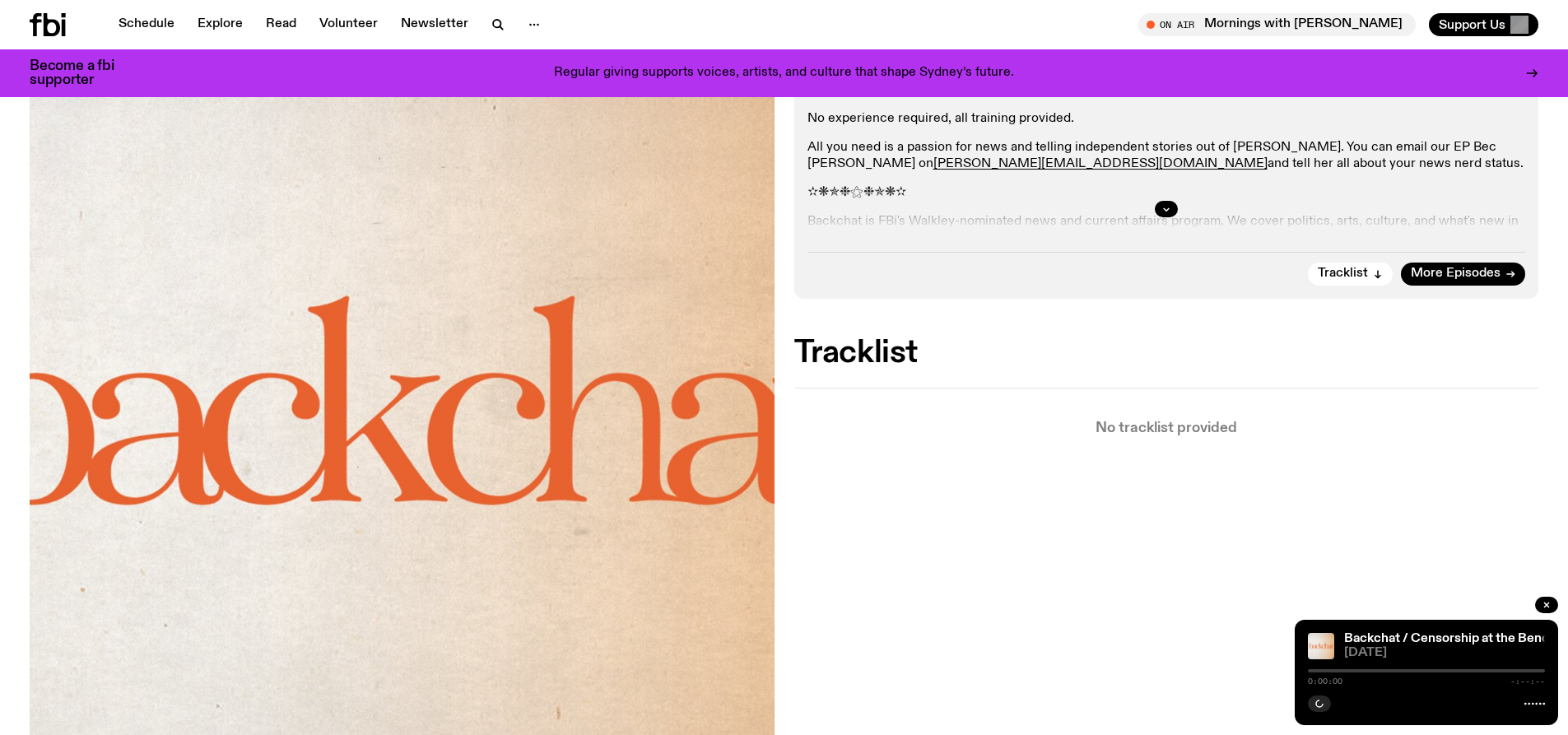
scroll to position [401, 0]
